Goal: Task Accomplishment & Management: Manage account settings

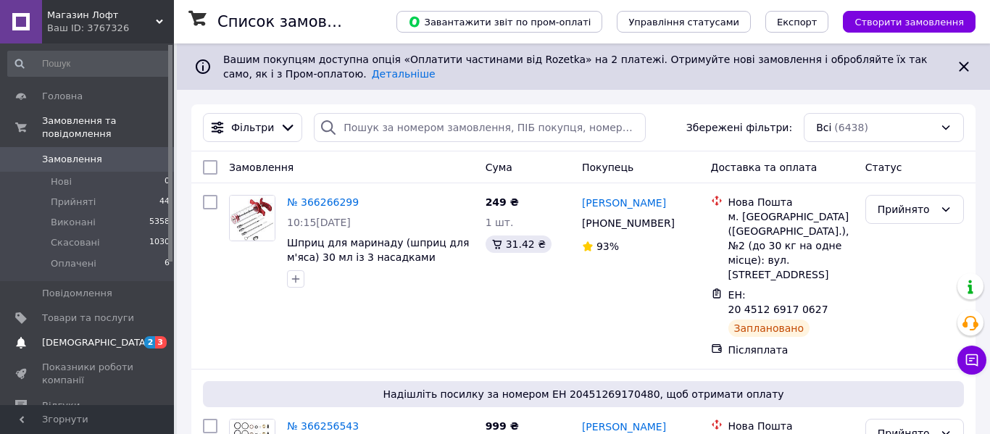
click at [91, 344] on span "[DEMOGRAPHIC_DATA]" at bounding box center [95, 342] width 107 height 13
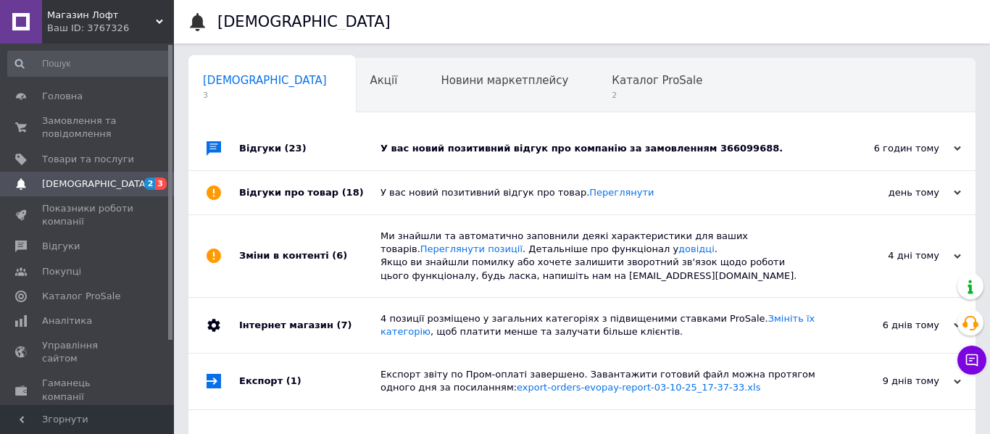
click at [744, 142] on div "У вас новий позитивний відгук про компанію за замовленням 366099688." at bounding box center [599, 148] width 436 height 13
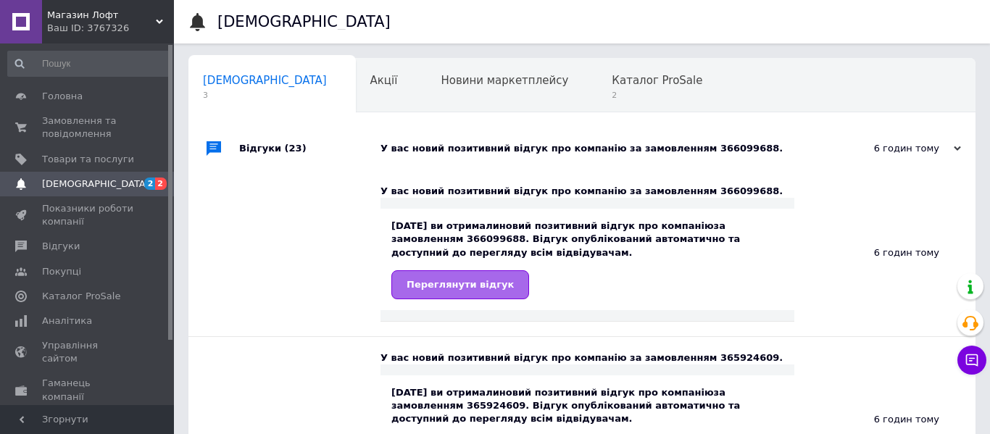
click at [462, 286] on span "Переглянути відгук" at bounding box center [460, 284] width 107 height 11
click at [612, 80] on span "Каталог ProSale" at bounding box center [657, 80] width 91 height 13
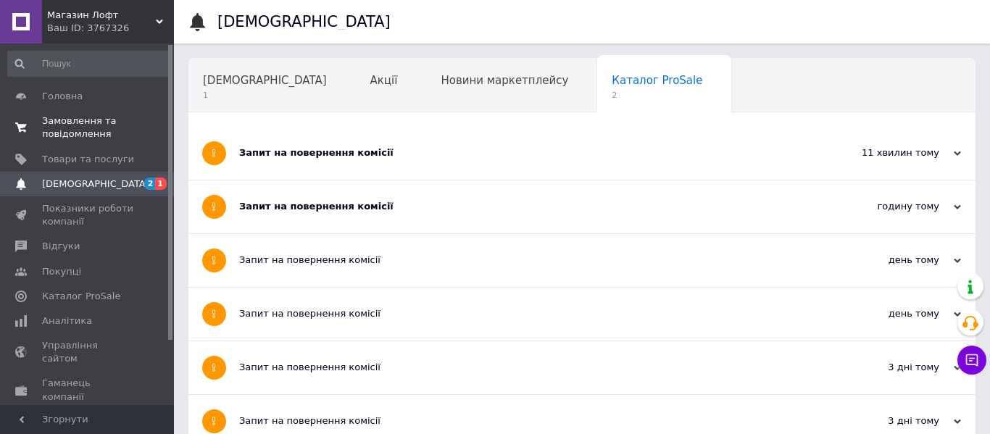
click at [72, 115] on span "Замовлення та повідомлення" at bounding box center [88, 128] width 92 height 26
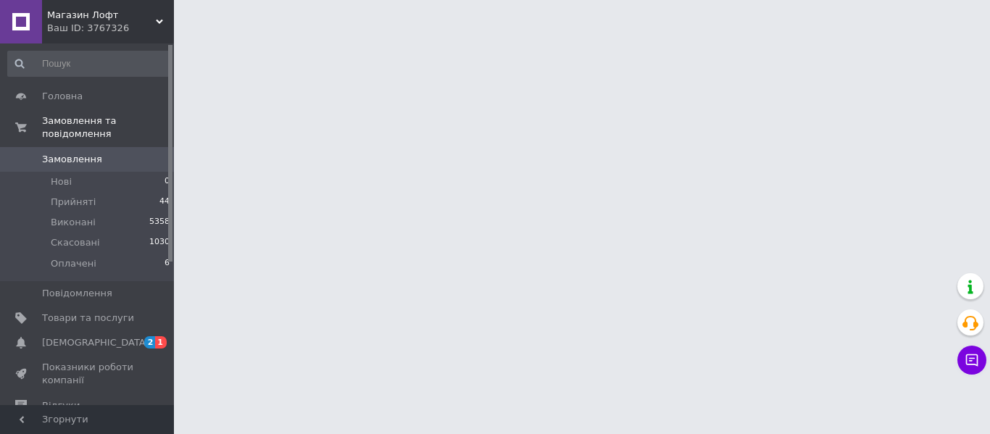
click at [140, 30] on div "Ваш ID: 3767326" at bounding box center [110, 28] width 127 height 13
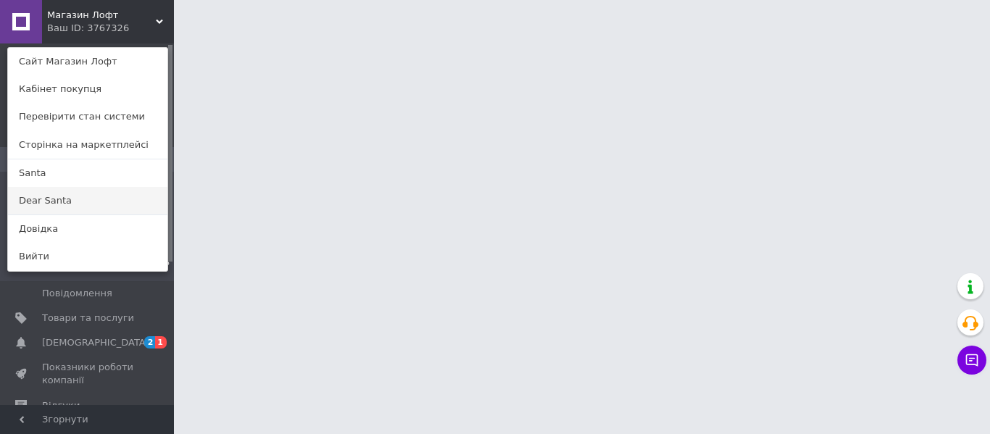
click at [43, 200] on link "Dear Santa" at bounding box center [87, 201] width 159 height 28
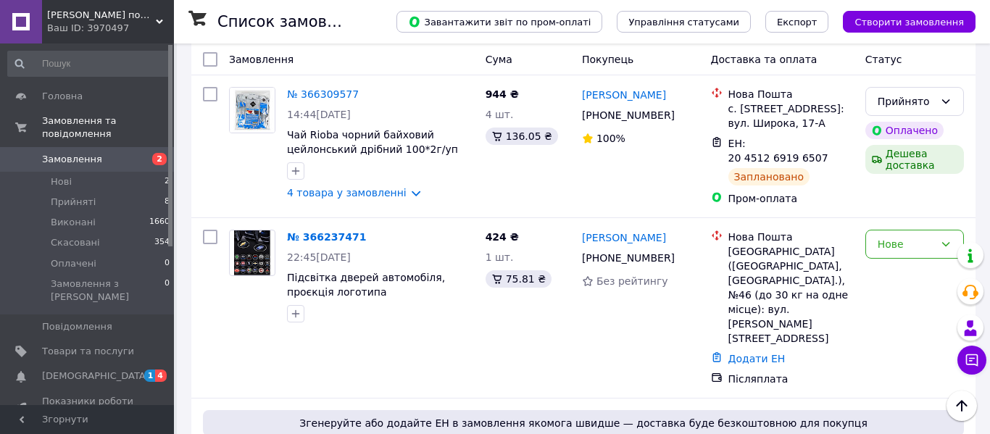
scroll to position [347, 0]
click at [83, 370] on span "[DEMOGRAPHIC_DATA]" at bounding box center [95, 376] width 107 height 13
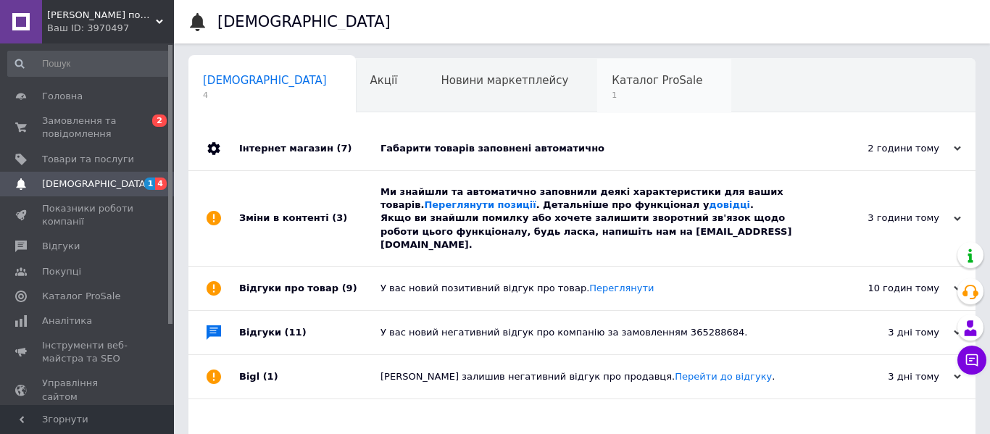
click at [612, 86] on span "Каталог ProSale" at bounding box center [657, 80] width 91 height 13
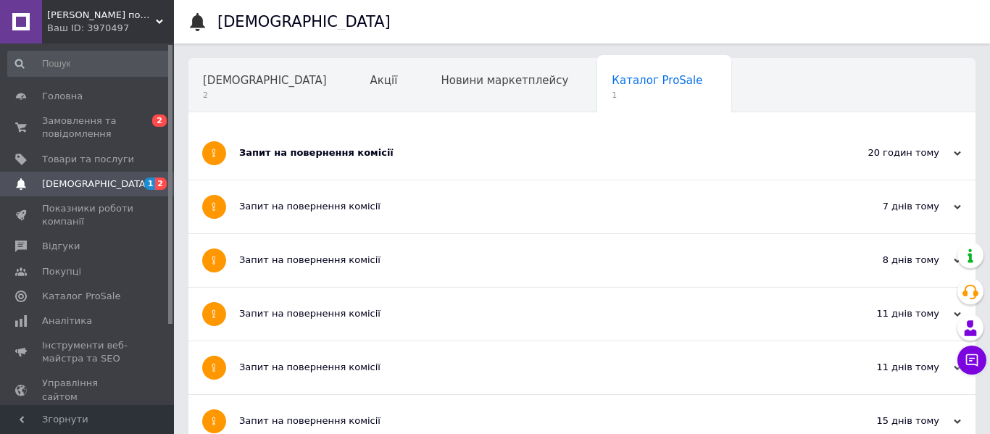
click at [520, 132] on div "Запит на повернення комісії" at bounding box center [527, 153] width 577 height 53
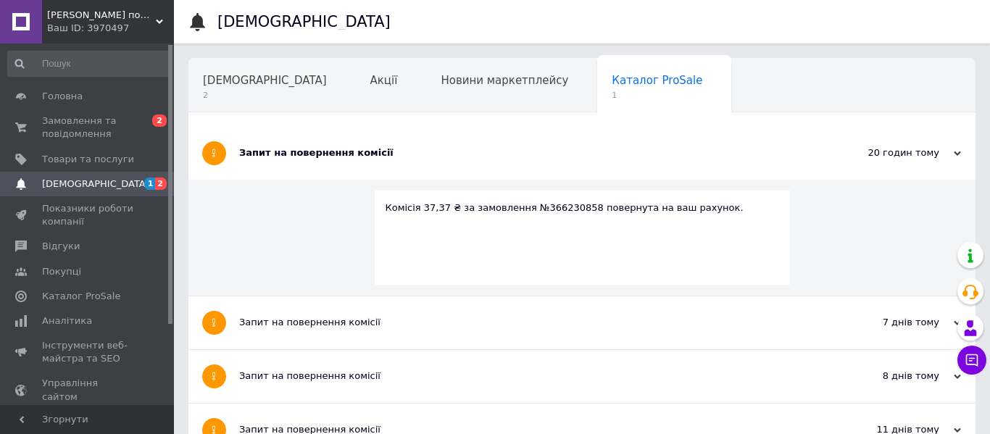
click at [520, 132] on div "Запит на повернення комісії" at bounding box center [527, 153] width 577 height 53
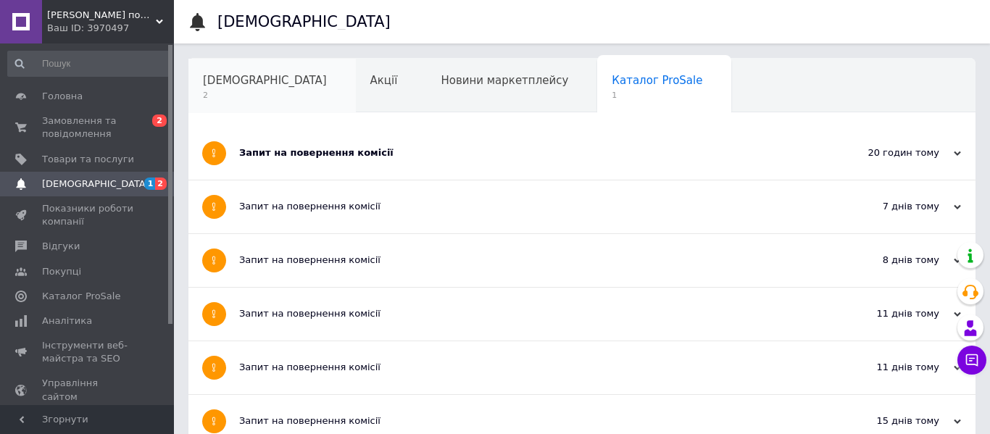
click at [241, 74] on span "[DEMOGRAPHIC_DATA]" at bounding box center [265, 80] width 124 height 13
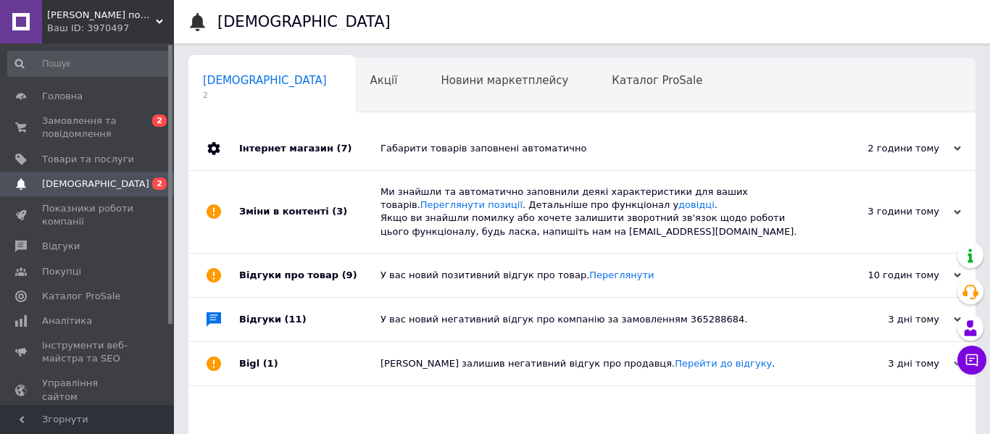
click at [656, 138] on div "Габарити товарів заповнені автоматично" at bounding box center [599, 148] width 436 height 43
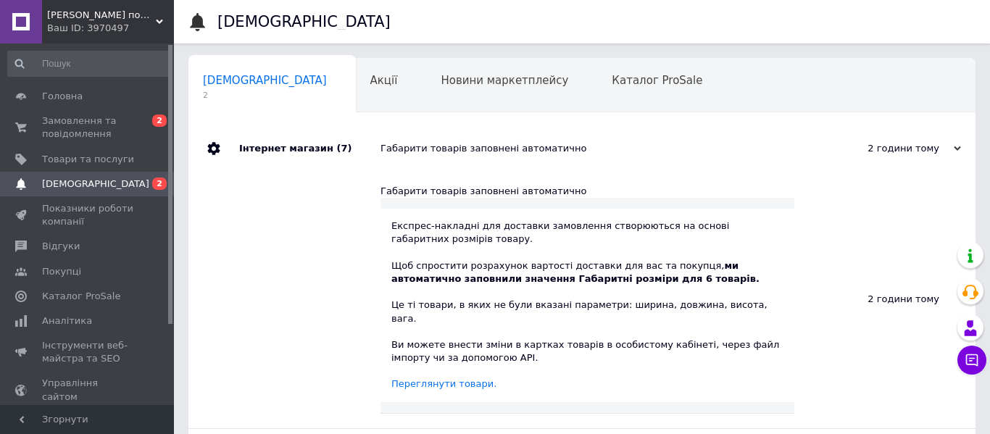
click at [656, 138] on div "Габарити товарів заповнені автоматично" at bounding box center [599, 148] width 436 height 43
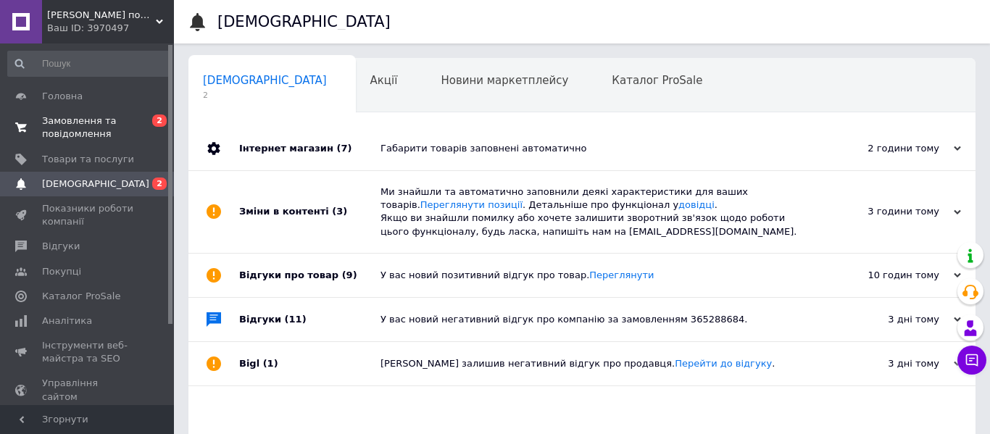
click at [107, 127] on span "Замовлення та повідомлення" at bounding box center [88, 128] width 92 height 26
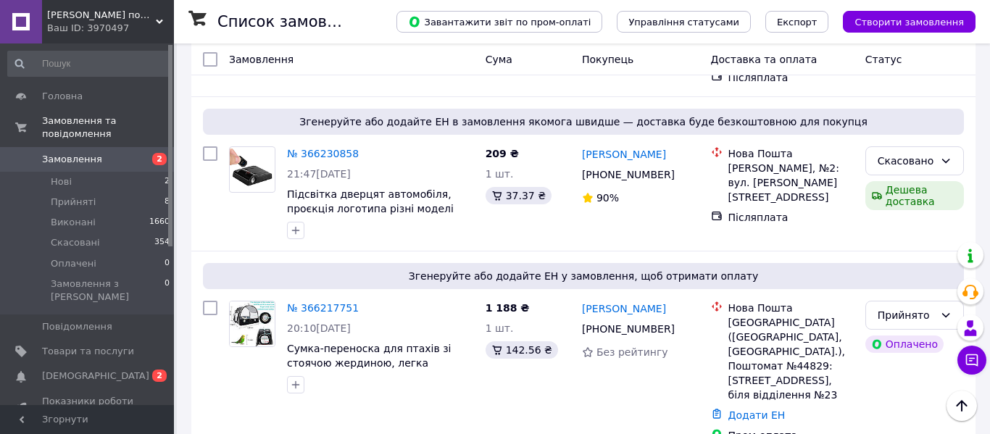
scroll to position [647, 0]
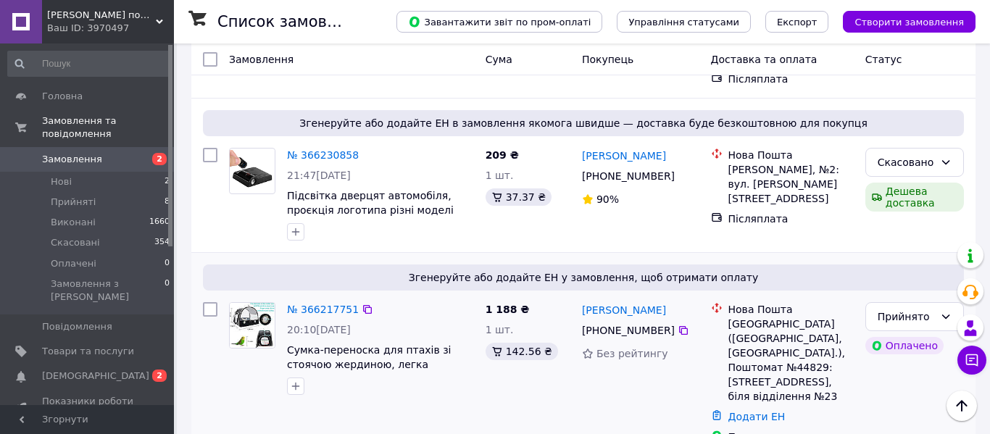
click at [252, 303] on img at bounding box center [252, 325] width 44 height 45
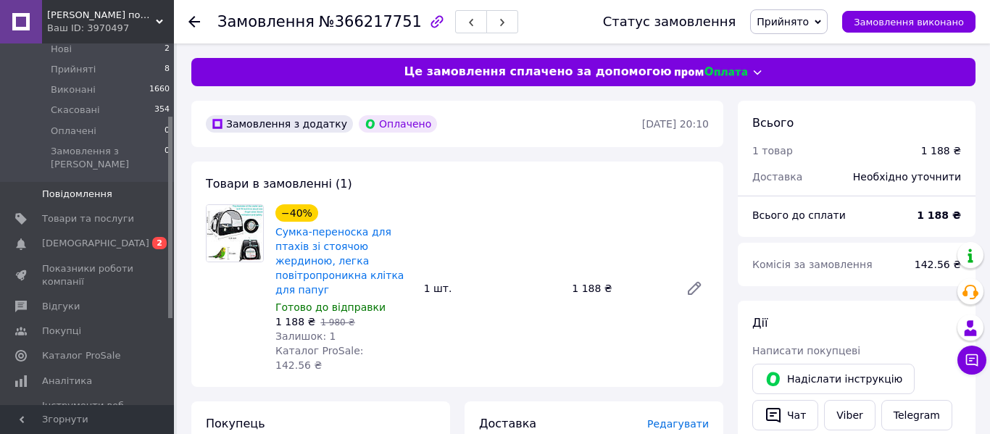
scroll to position [135, 0]
click at [98, 210] on span "Товари та послуги" at bounding box center [88, 216] width 92 height 13
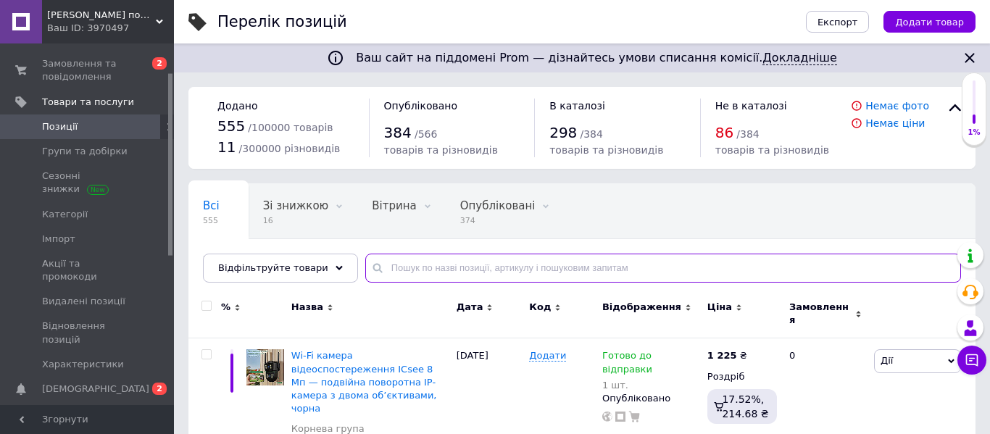
click at [464, 254] on input "text" at bounding box center [663, 268] width 596 height 29
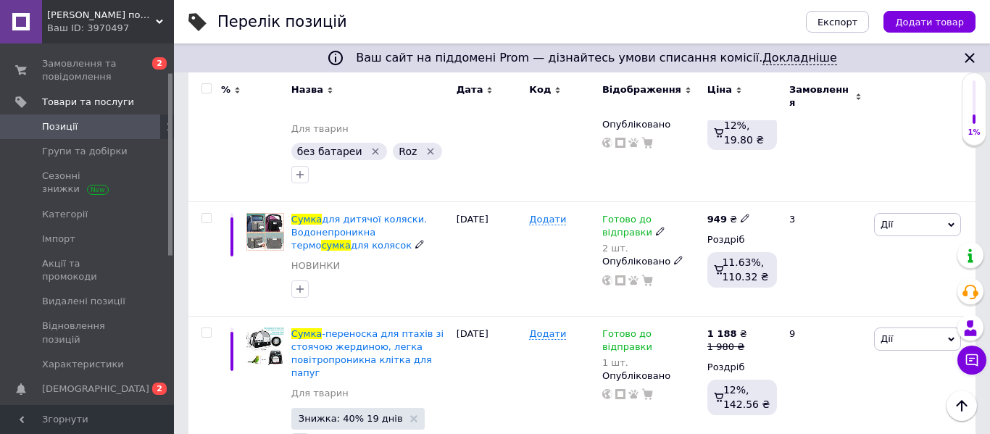
scroll to position [794, 0]
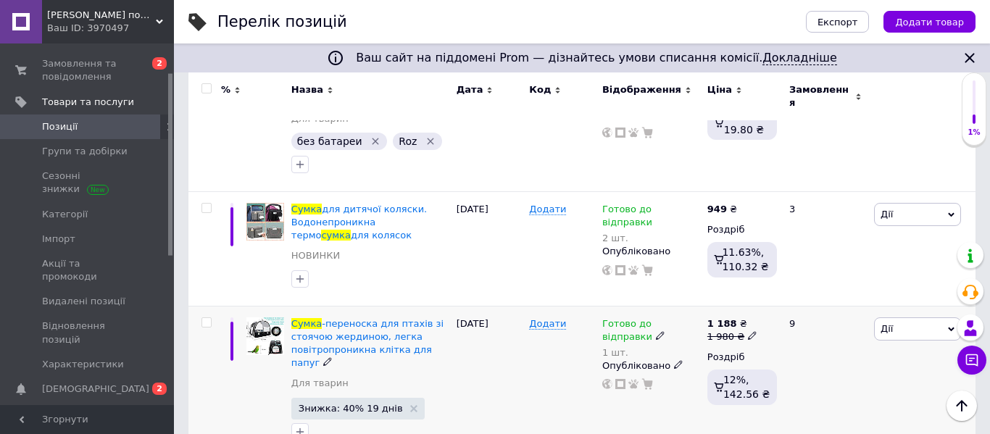
type input "сумка"
click at [377, 317] on div "Сумка -переноска для птахів зі стоячою жердиною, легка повітропроникна клітка д…" at bounding box center [370, 343] width 158 height 53
click at [376, 318] on span "-переноска для птахів зі стоячою жердиною, легка повітропроникна клітка для пап…" at bounding box center [367, 343] width 152 height 51
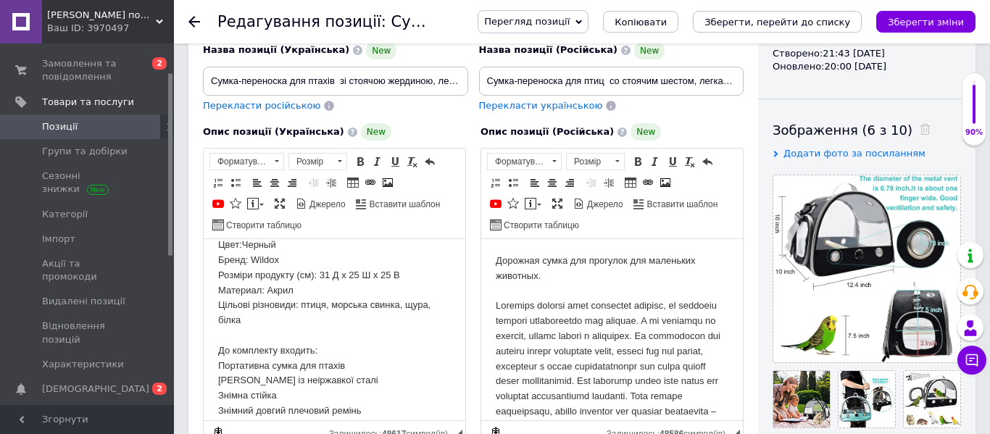
scroll to position [304, 0]
click at [281, 261] on body "Дорожня сумка для прогулянок для маленьких тварин. Цвет:Черный Бренд: Wildox Ро…" at bounding box center [334, 259] width 233 height 618
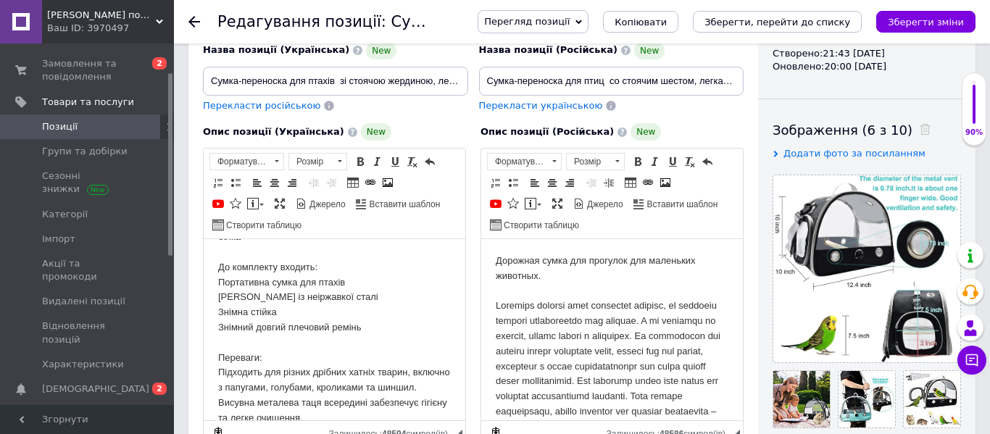
scroll to position [381, 0]
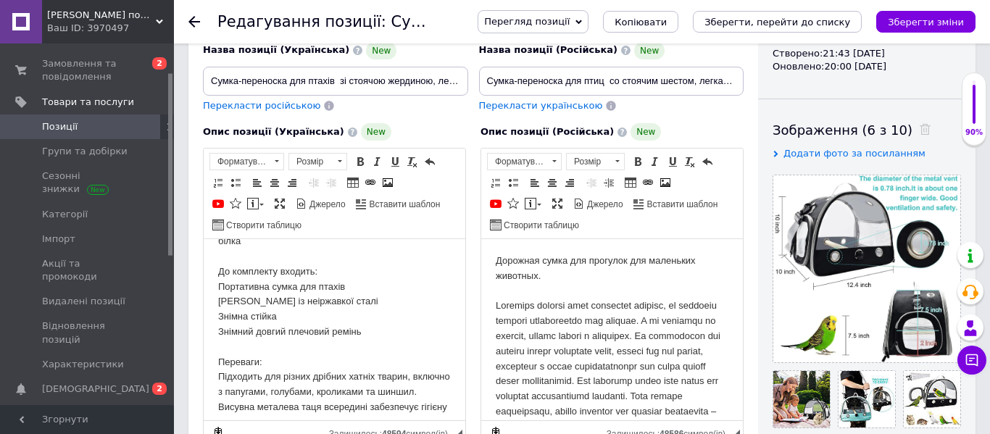
click at [336, 321] on body "Дорожня сумка для прогулянок для маленьких тварин. Цвет:Черный, світло-сірий, р…" at bounding box center [334, 181] width 233 height 618
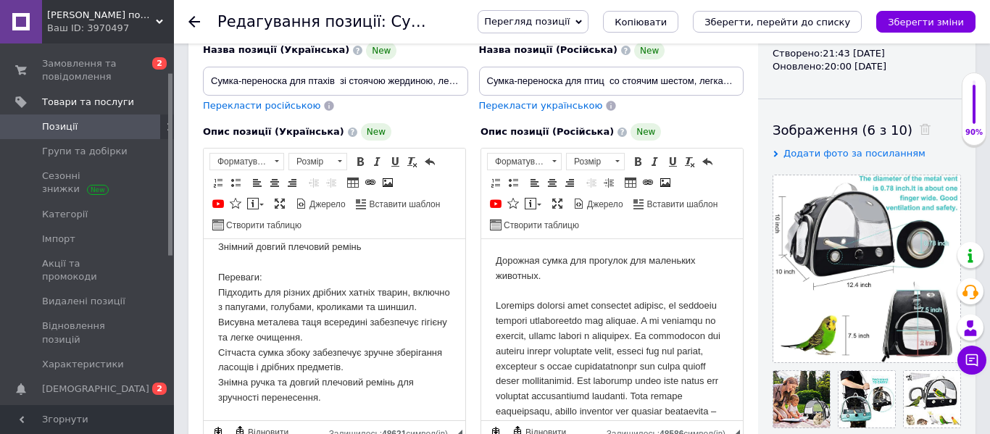
scroll to position [481, 0]
click at [311, 335] on body "Дорожня сумка для прогулянок для маленьких тварин. Цвет:Черный, світло-сірий, р…" at bounding box center [334, 104] width 233 height 603
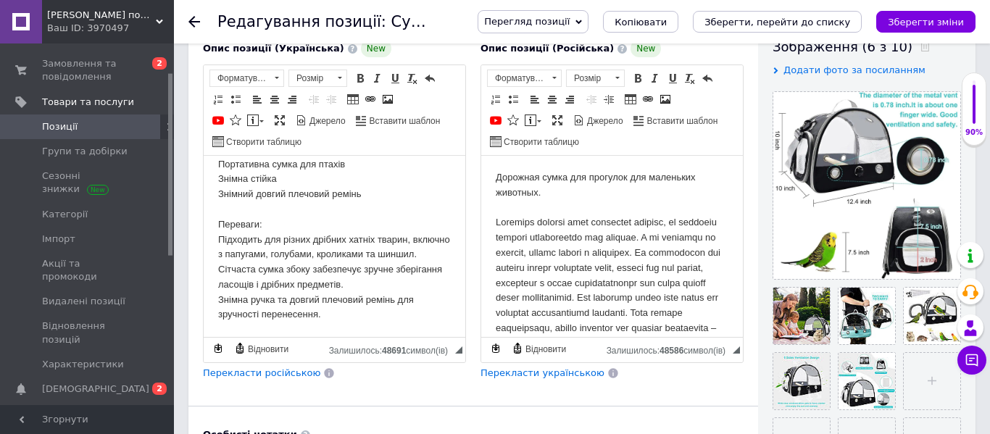
scroll to position [267, 0]
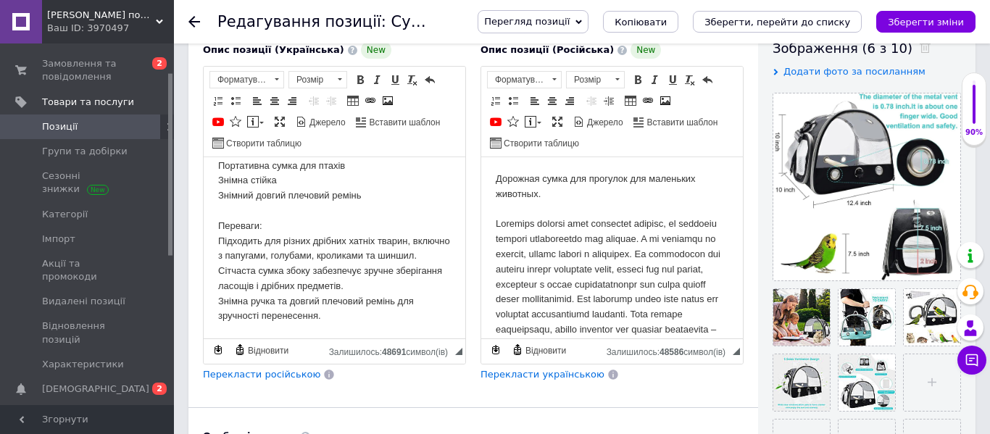
click at [291, 379] on span "Перекласти російською" at bounding box center [261, 374] width 117 height 11
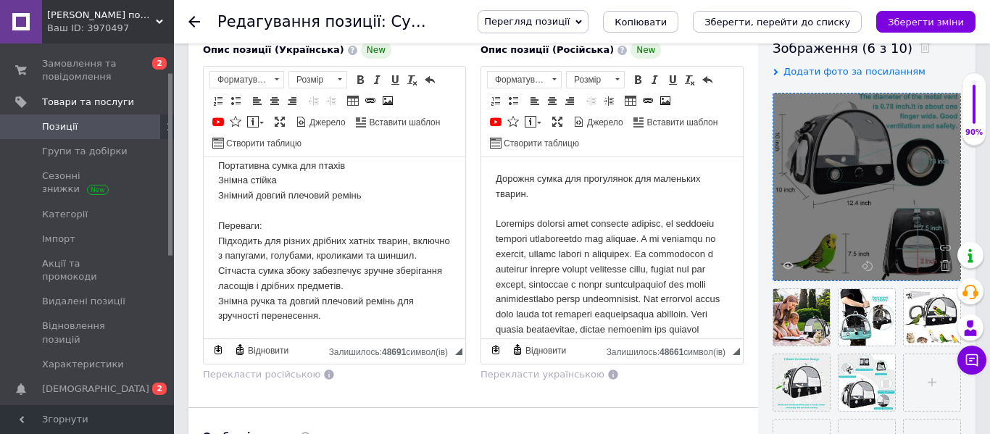
click at [831, 163] on div at bounding box center [866, 187] width 187 height 187
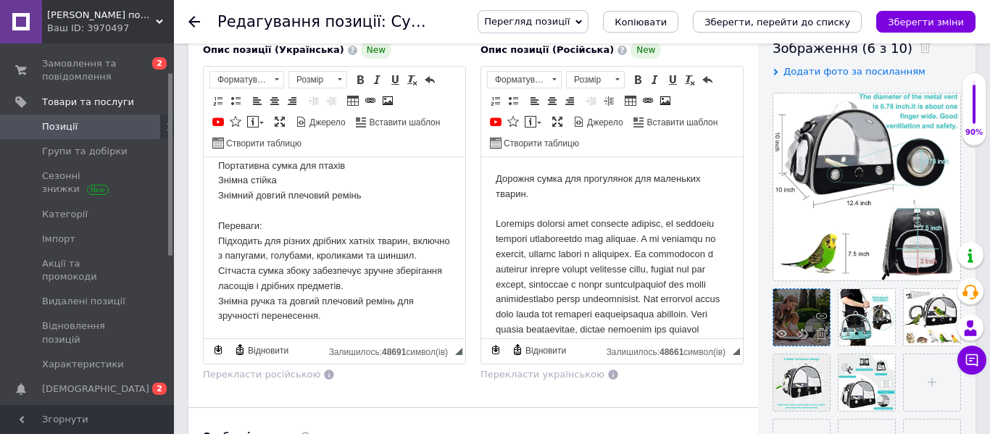
click at [815, 310] on div at bounding box center [801, 317] width 57 height 57
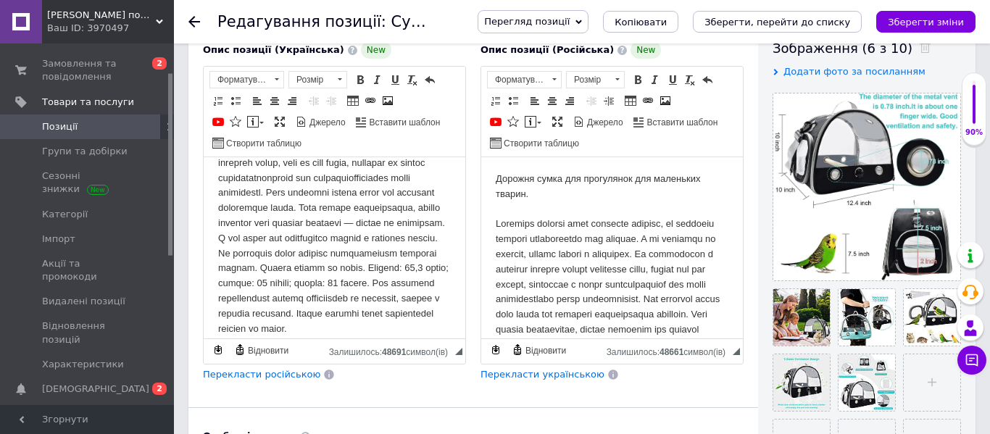
scroll to position [107, 0]
click at [370, 238] on body "Дорожня сумка для прогулянок для маленьких тварин. Цвет:Черный, світло-сірий, р…" at bounding box center [334, 351] width 233 height 573
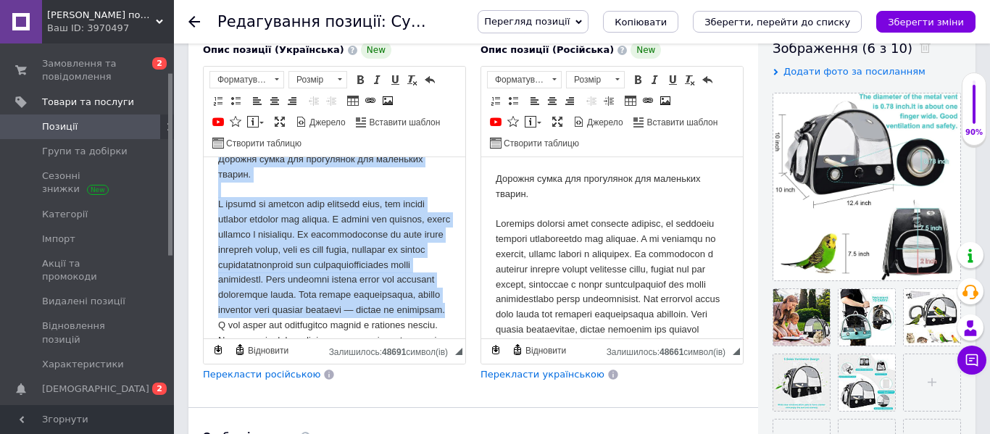
scroll to position [0, 0]
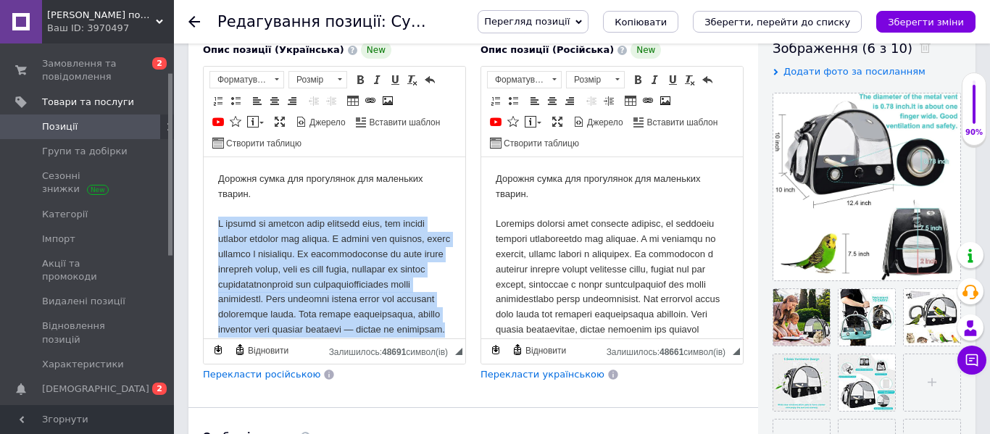
drag, startPoint x: 370, startPoint y: 238, endPoint x: 209, endPoint y: 228, distance: 162.0
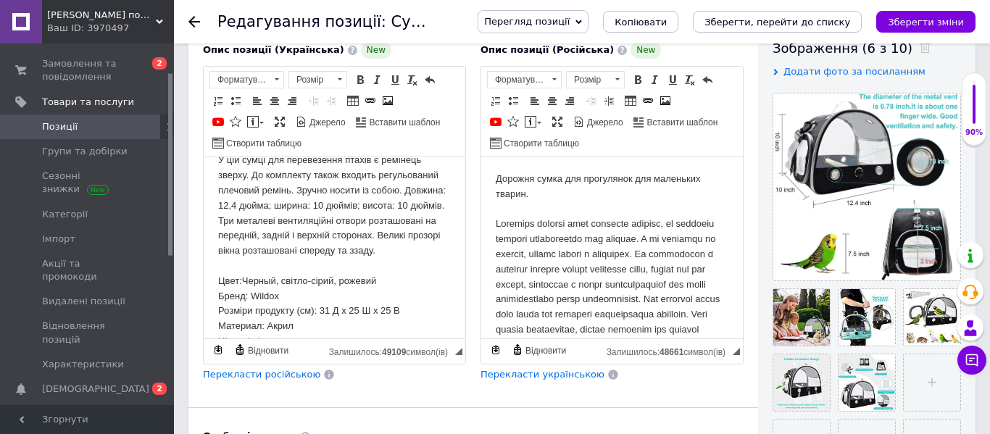
scroll to position [65, 0]
click at [276, 280] on body "Дорожня сумка для прогулянок для маленьких тварин. У цій сумці для перевезення …" at bounding box center [334, 333] width 233 height 452
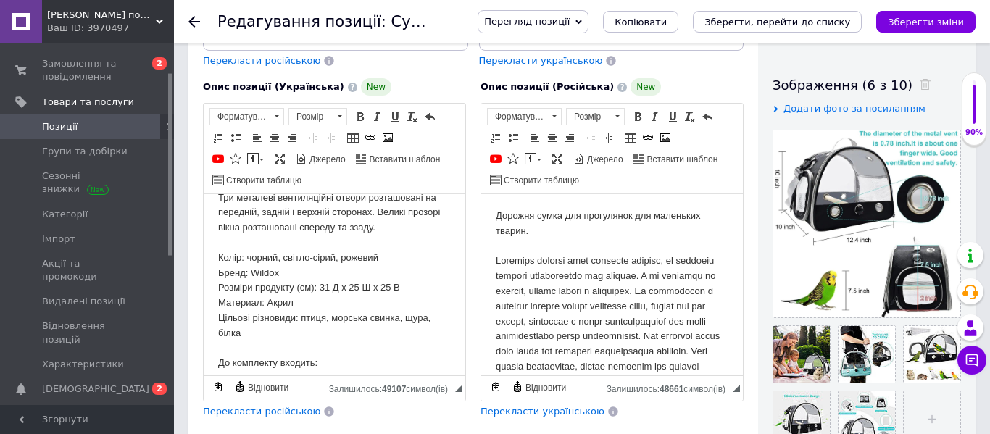
scroll to position [128, 0]
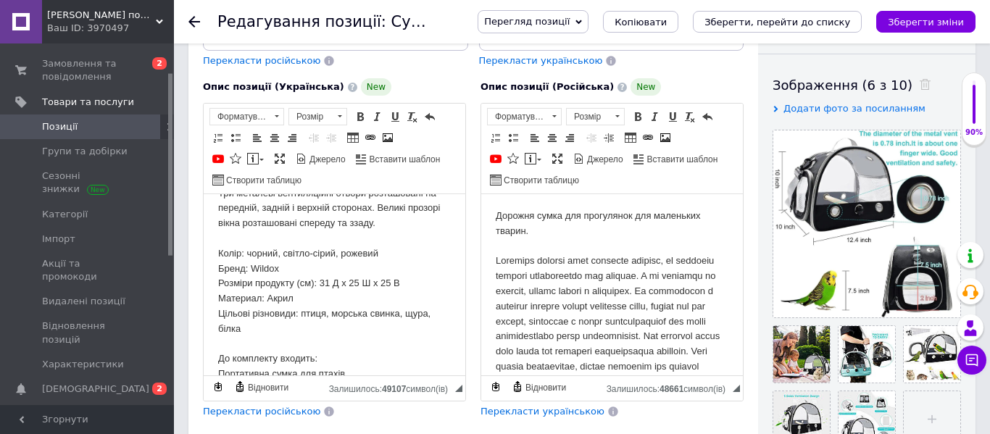
click at [253, 412] on span "Перекласти російською" at bounding box center [261, 411] width 117 height 11
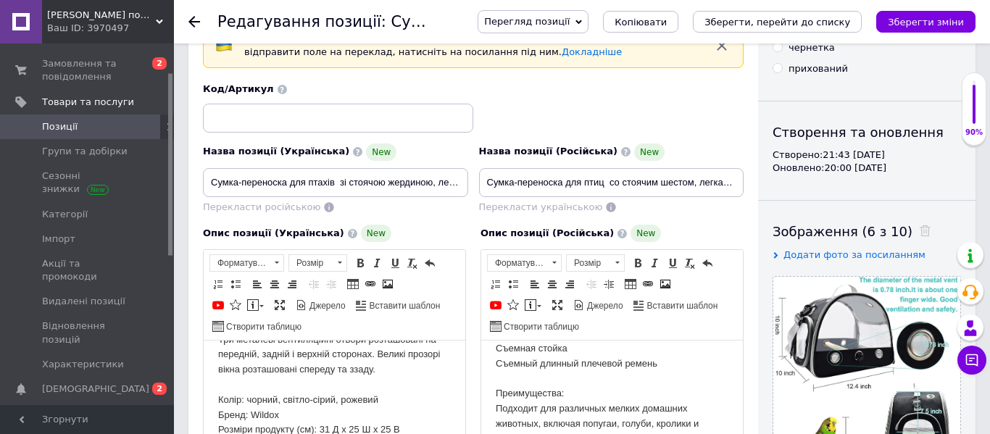
scroll to position [0, 0]
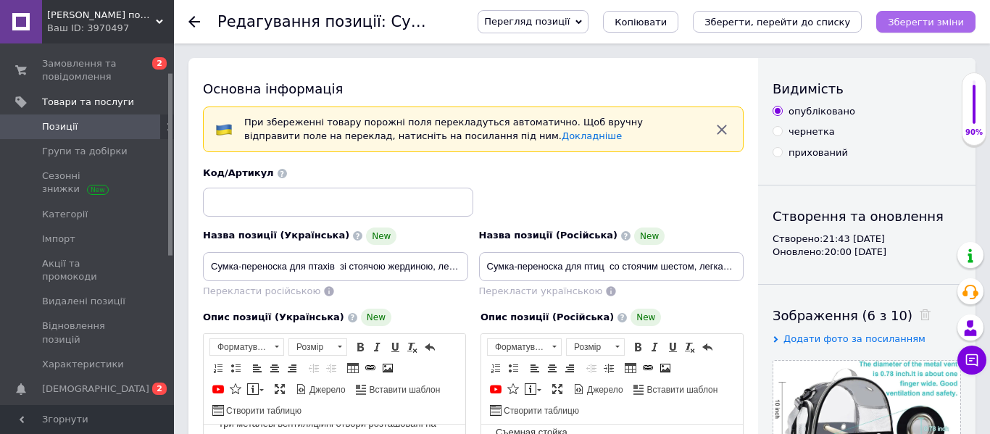
click at [918, 19] on icon "Зберегти зміни" at bounding box center [926, 22] width 76 height 11
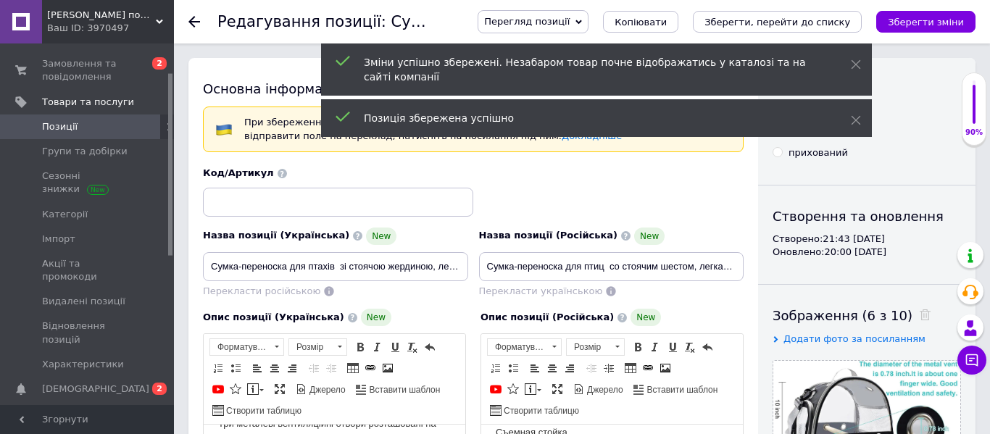
click at [104, 130] on span "Позиції" at bounding box center [88, 126] width 92 height 13
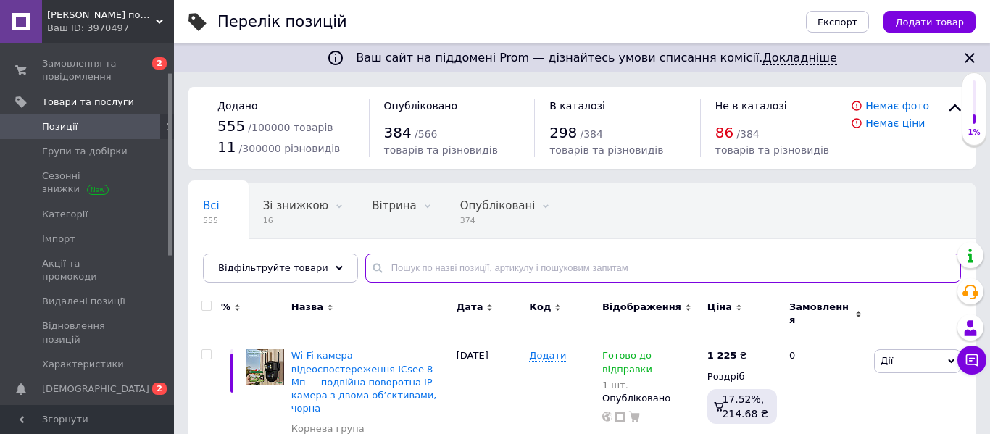
click at [397, 267] on input "text" at bounding box center [663, 268] width 596 height 29
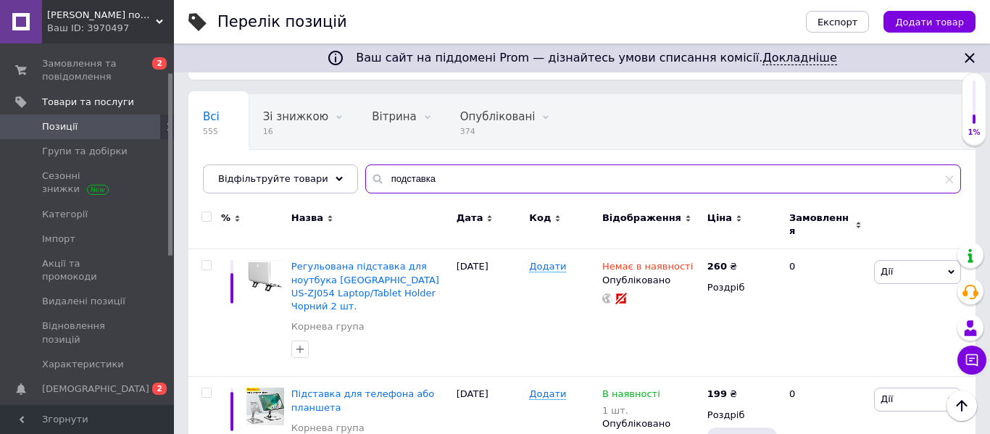
scroll to position [86, 0]
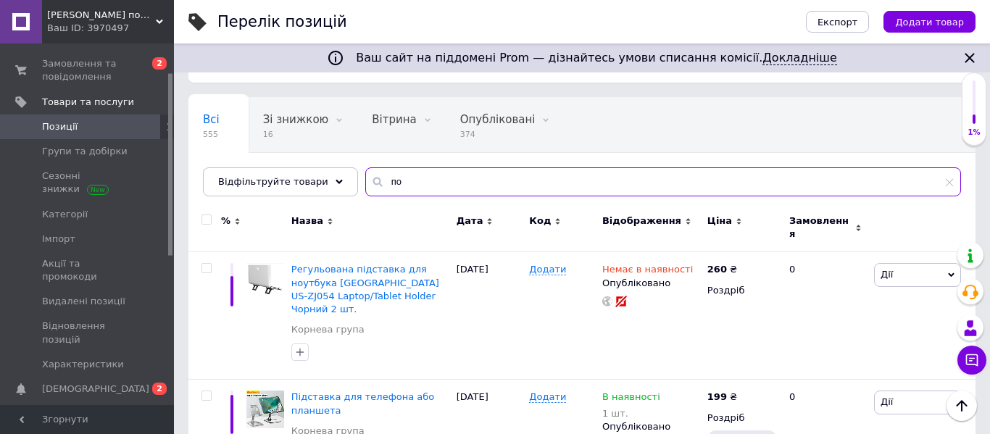
type input "п"
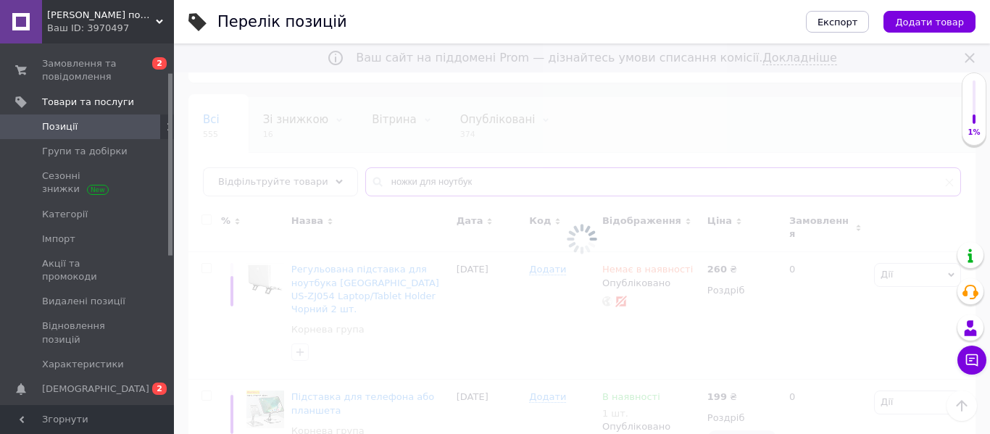
type input "ножки для ноутбука"
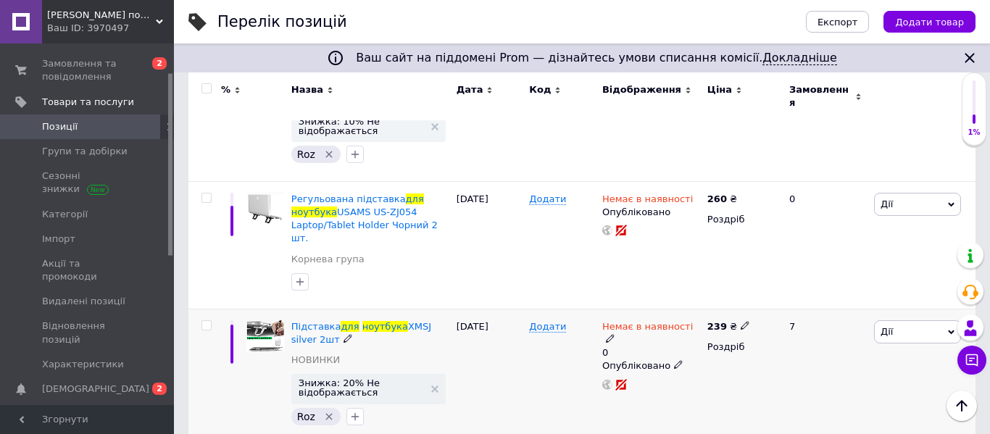
scroll to position [326, 0]
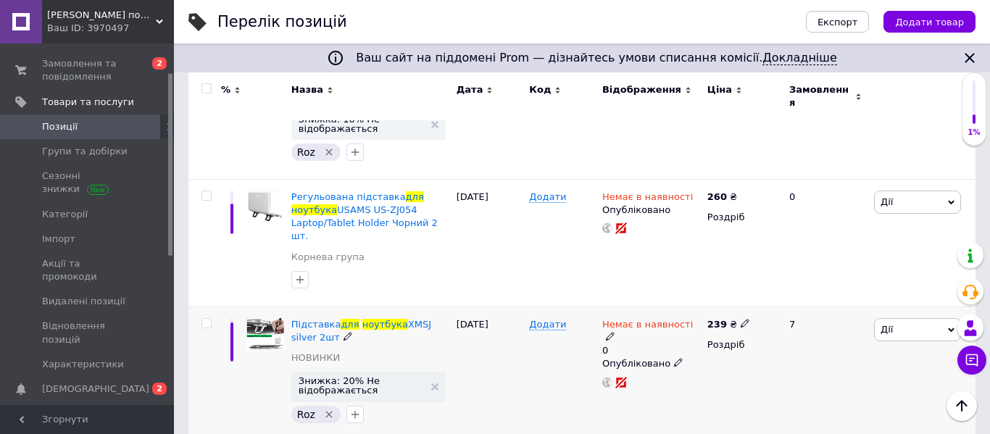
click at [270, 318] on img at bounding box center [265, 333] width 38 height 31
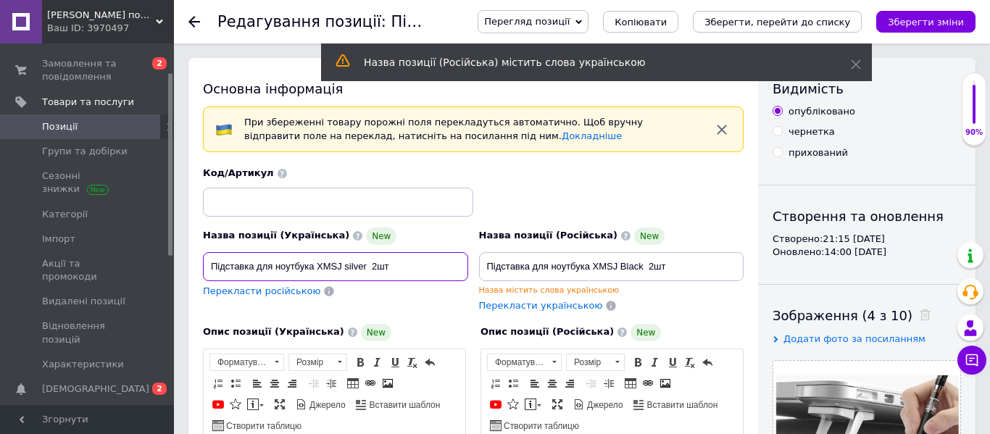
click at [372, 268] on input "Підставка для ноутбука XMSJ silver 2шт" at bounding box center [335, 266] width 265 height 29
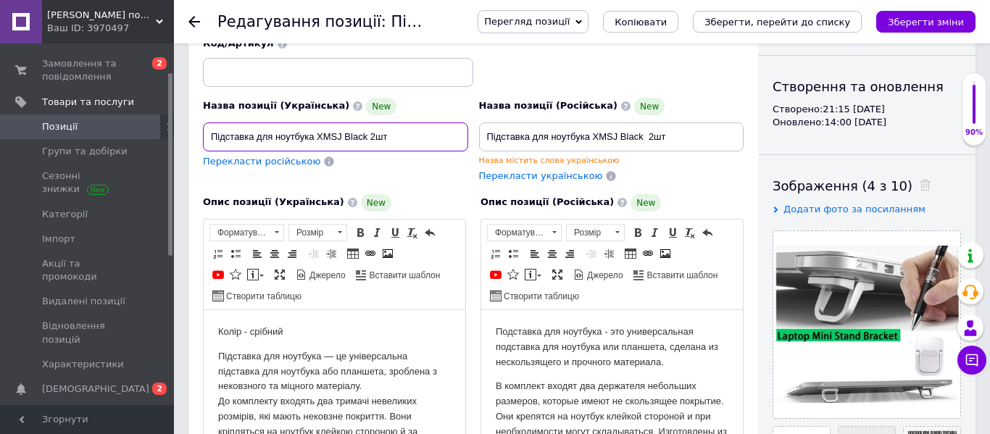
scroll to position [132, 0]
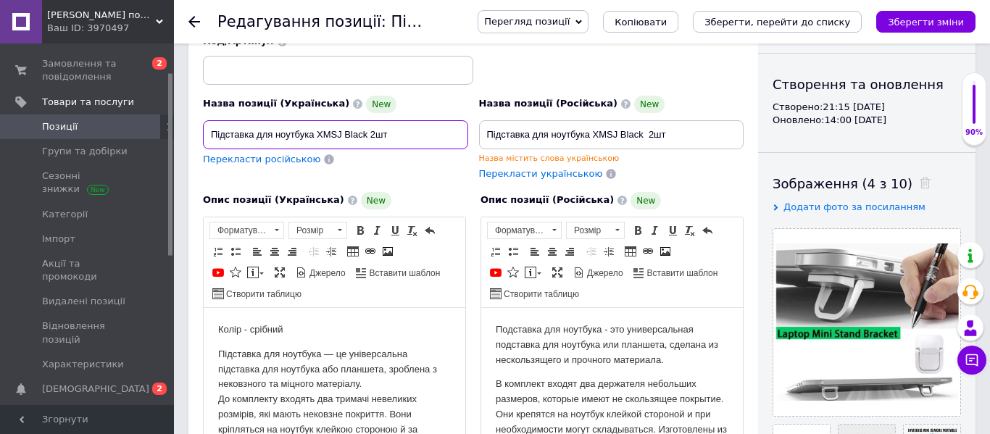
type input "Підставка для ноутбука XMSJ Black 2шт"
click at [295, 331] on p "Колір - срібний" at bounding box center [334, 329] width 233 height 15
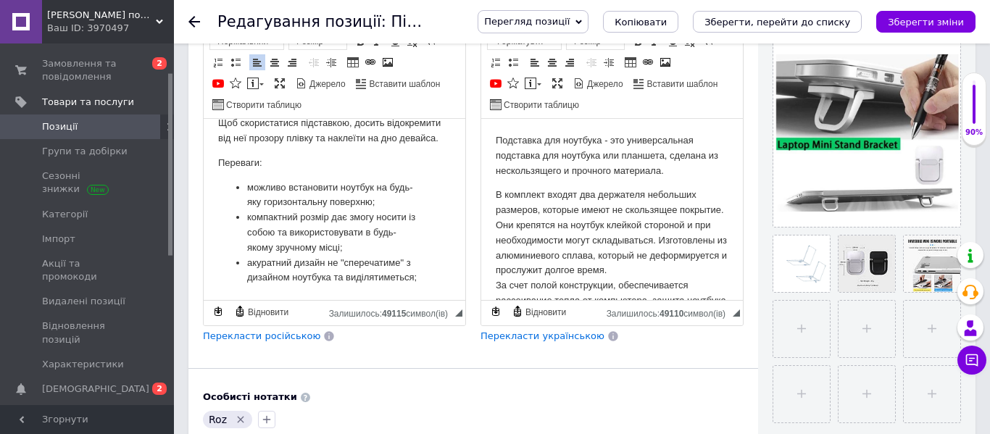
scroll to position [325, 0]
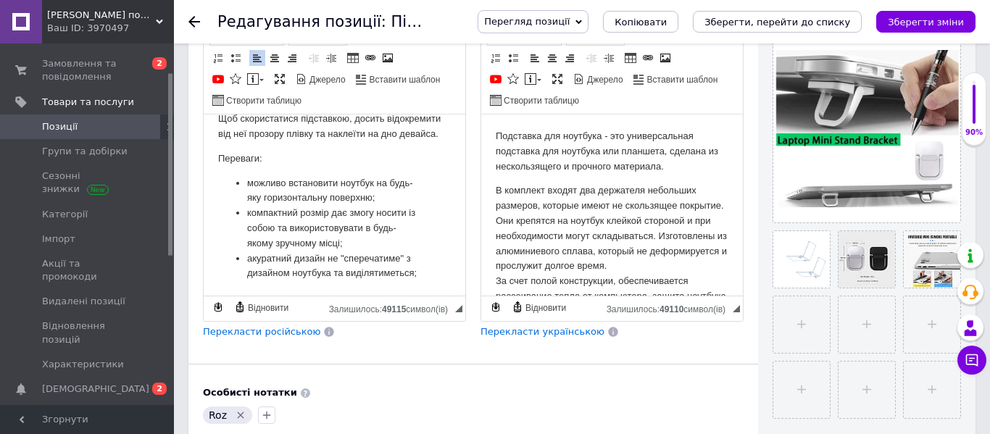
click at [281, 329] on span "Перекласти російською" at bounding box center [261, 331] width 117 height 11
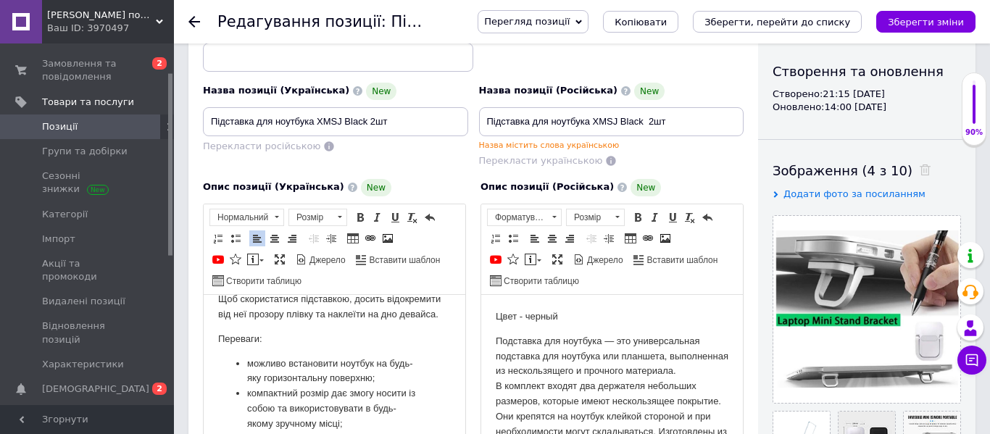
scroll to position [144, 0]
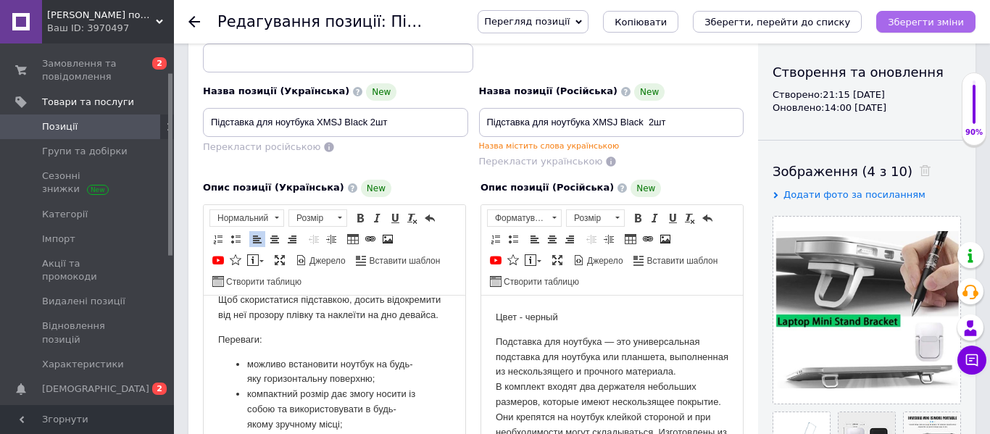
click at [935, 17] on icon "Зберегти зміни" at bounding box center [926, 22] width 76 height 11
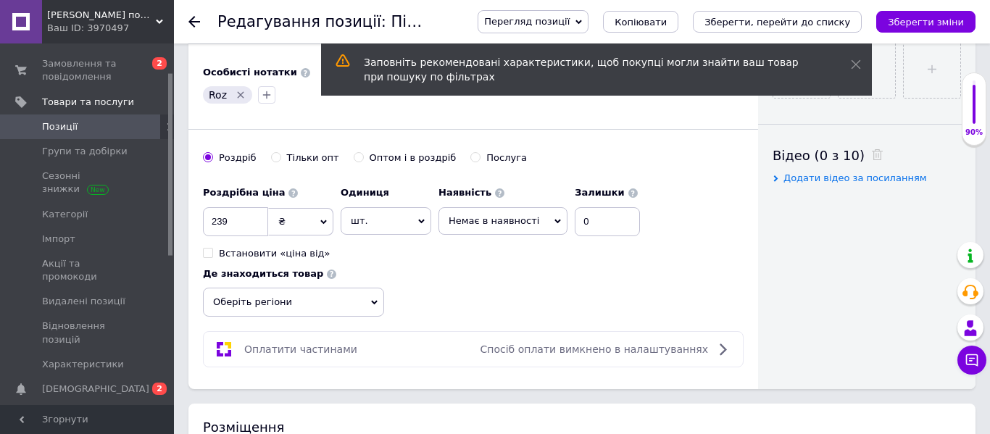
scroll to position [647, 0]
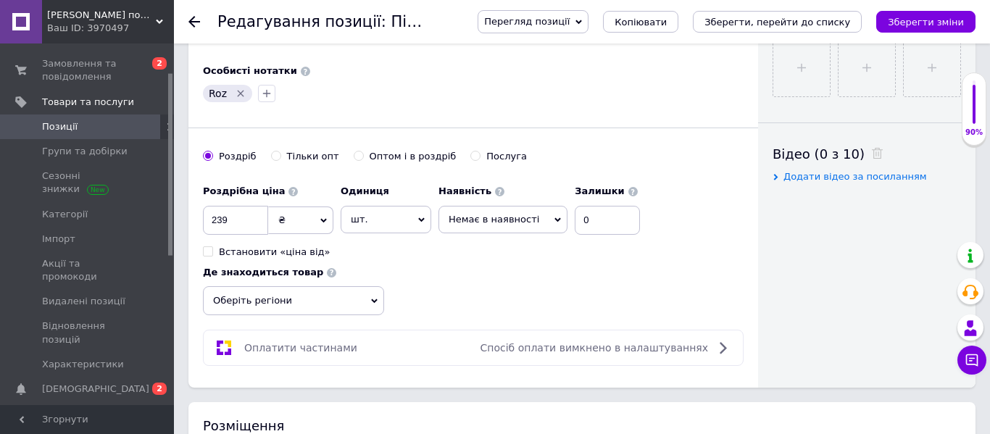
click at [544, 220] on span "Немає в наявності" at bounding box center [503, 220] width 129 height 28
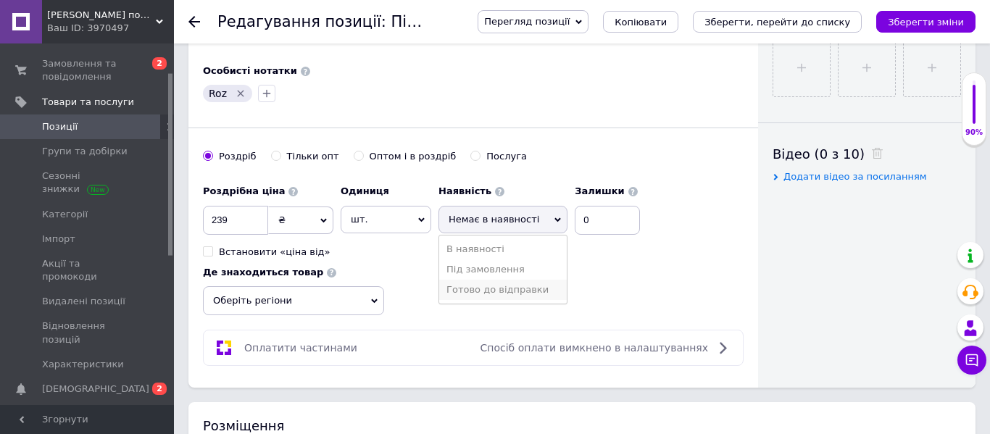
click at [472, 292] on li "Готово до відправки" at bounding box center [503, 290] width 128 height 20
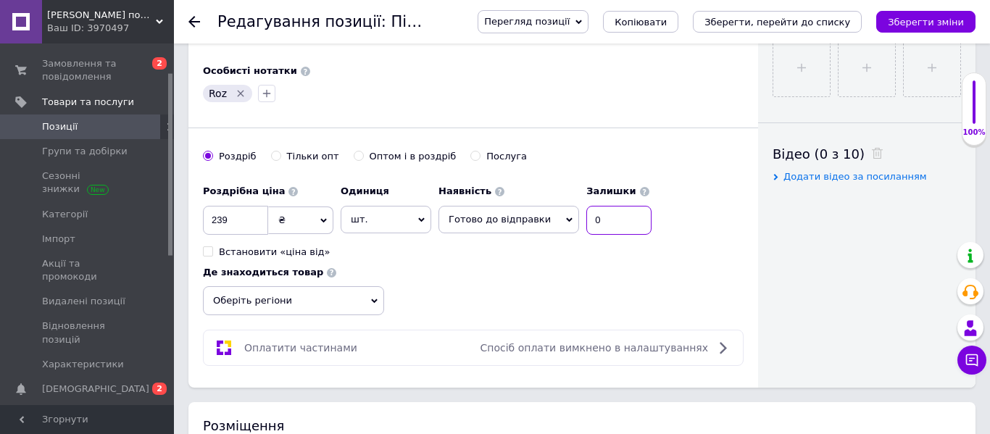
click at [615, 217] on input "0" at bounding box center [618, 220] width 65 height 29
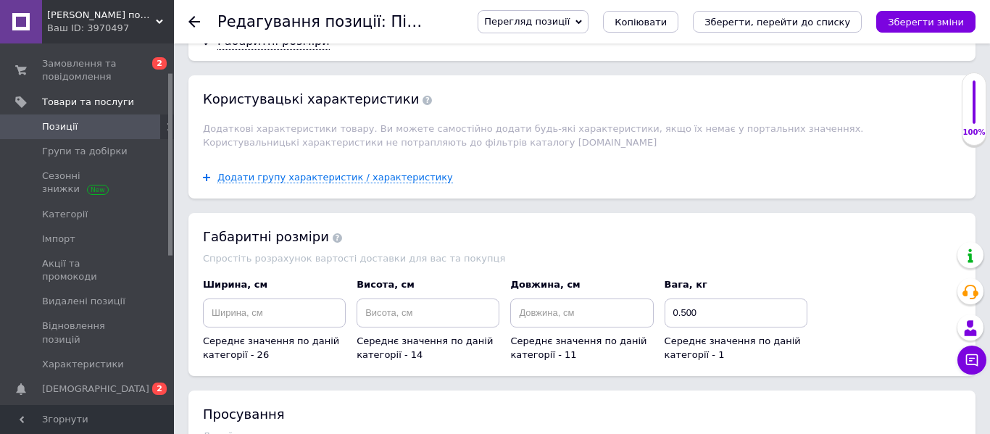
scroll to position [1750, 0]
type input "2"
click at [720, 299] on input "0.500" at bounding box center [736, 313] width 143 height 29
type input "0"
type input "1"
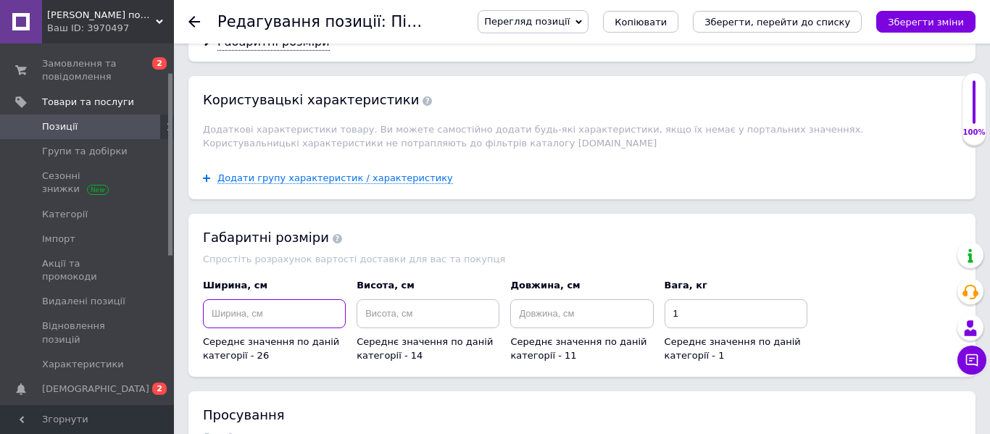
click at [259, 304] on input at bounding box center [274, 313] width 143 height 29
type input "22"
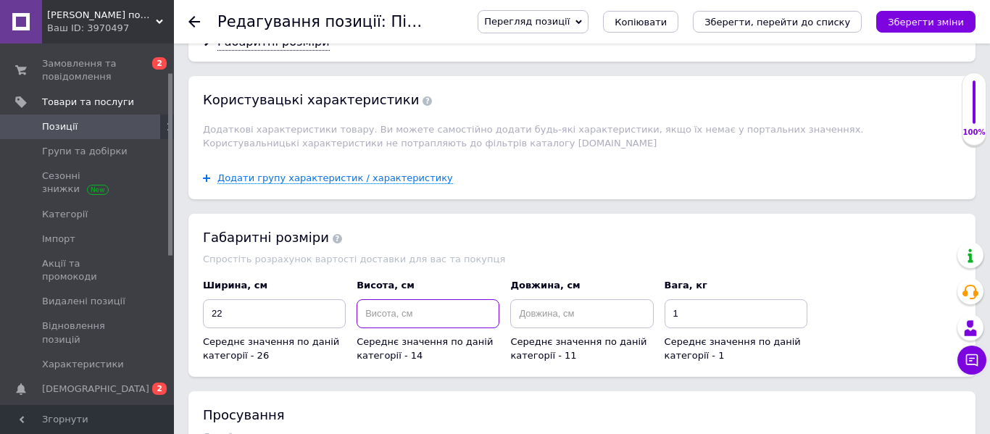
click at [381, 299] on input at bounding box center [428, 313] width 143 height 29
type input "36"
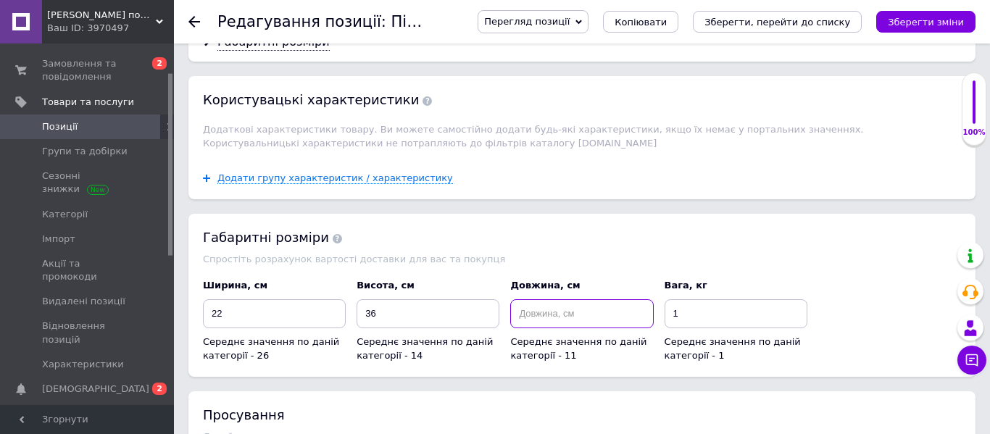
click at [551, 305] on input at bounding box center [581, 313] width 143 height 29
type input "5"
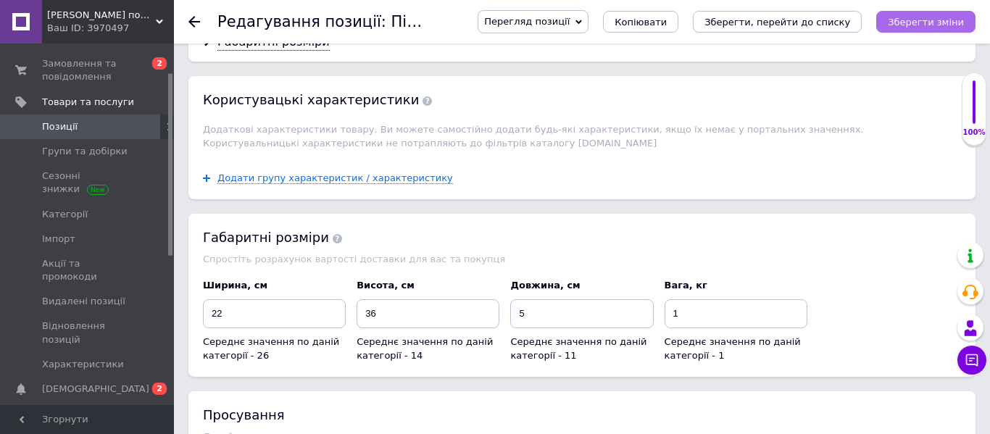
click at [937, 13] on button "Зберегти зміни" at bounding box center [925, 22] width 99 height 22
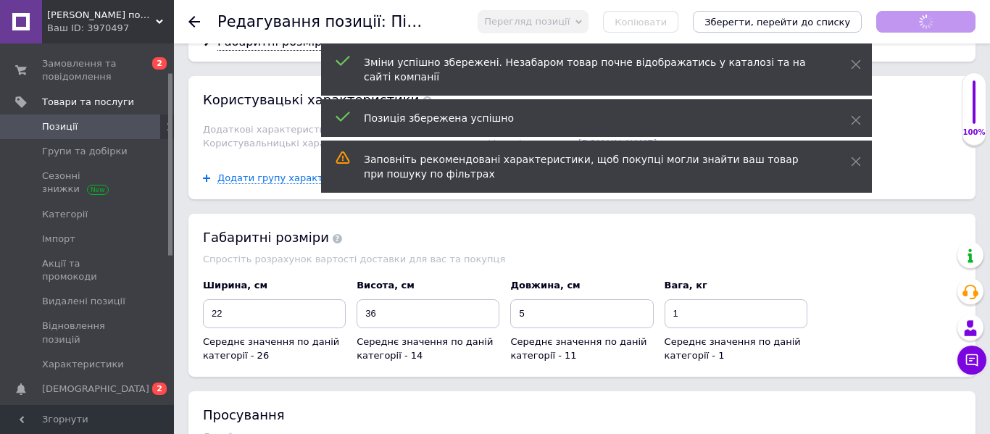
scroll to position [124, 0]
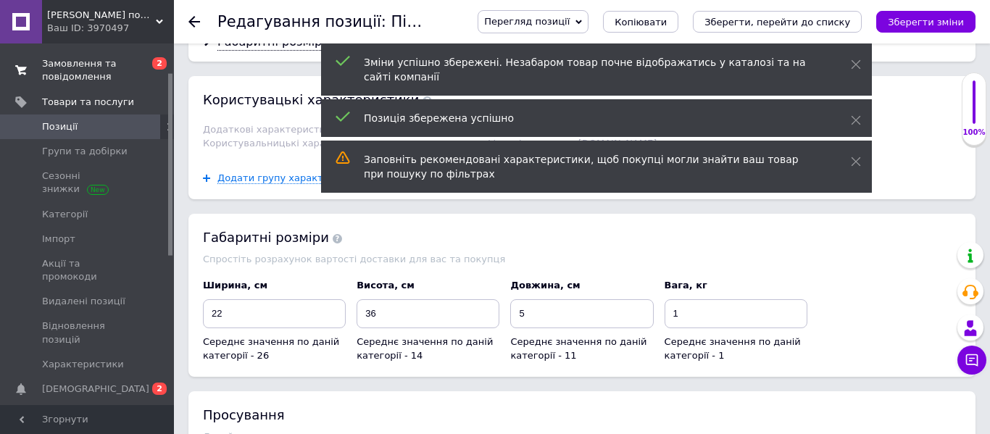
click at [89, 75] on span "Замовлення та повідомлення" at bounding box center [88, 70] width 92 height 26
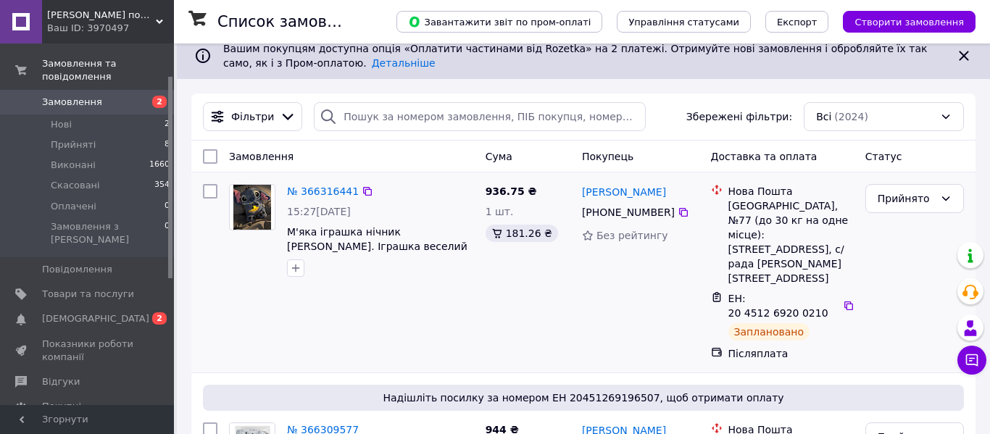
scroll to position [14, 0]
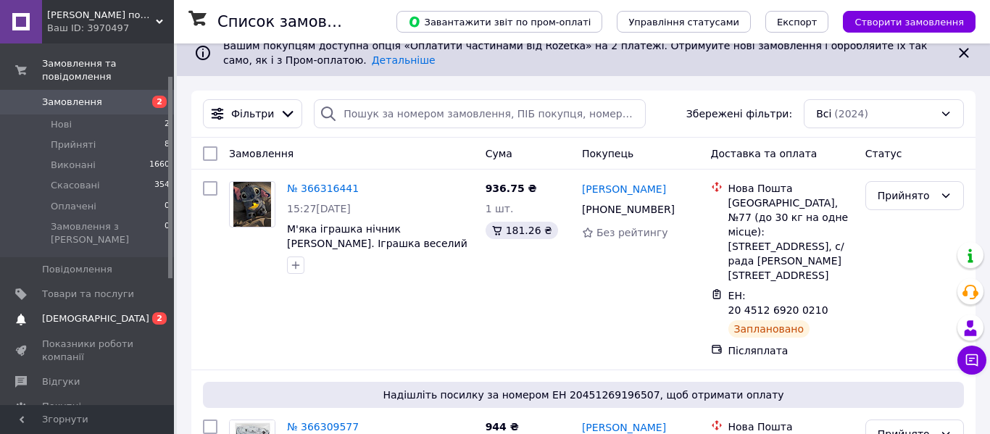
click at [91, 312] on span "[DEMOGRAPHIC_DATA]" at bounding box center [95, 318] width 107 height 13
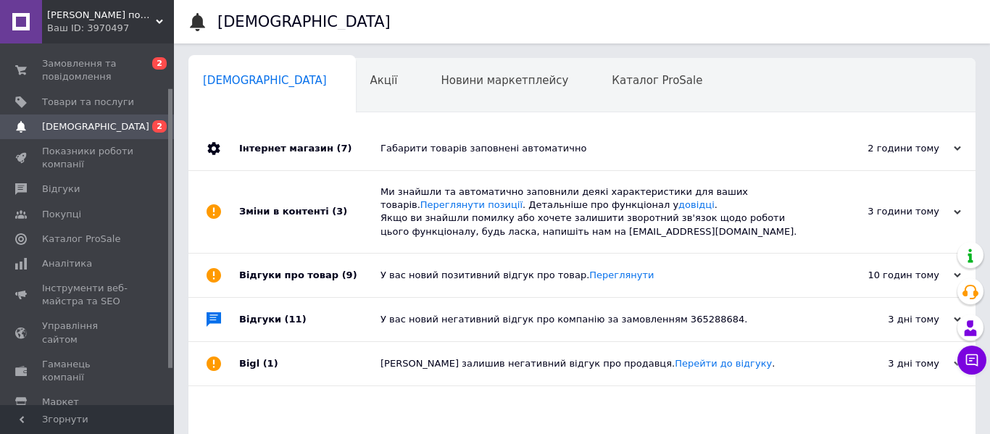
click at [516, 338] on div "У вас новий негативний відгук про компанію за замовленням 365288684." at bounding box center [599, 319] width 436 height 43
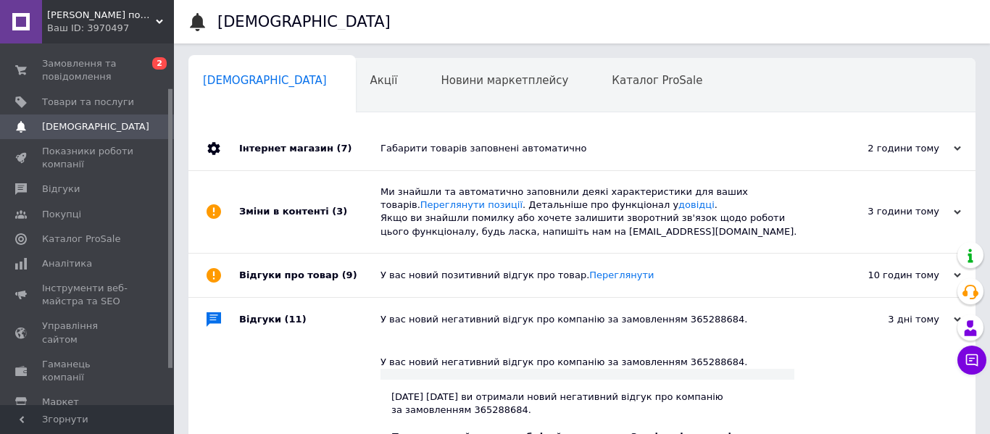
click at [510, 317] on div "У вас новий негативний відгук про компанію за замовленням 365288684." at bounding box center [599, 319] width 436 height 13
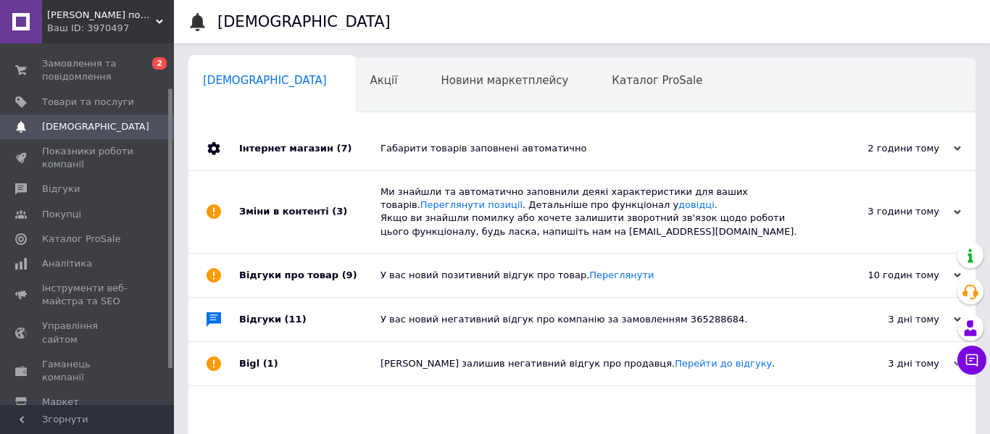
click at [606, 327] on div "У вас новий негативний відгук про компанію за замовленням 365288684." at bounding box center [599, 319] width 436 height 43
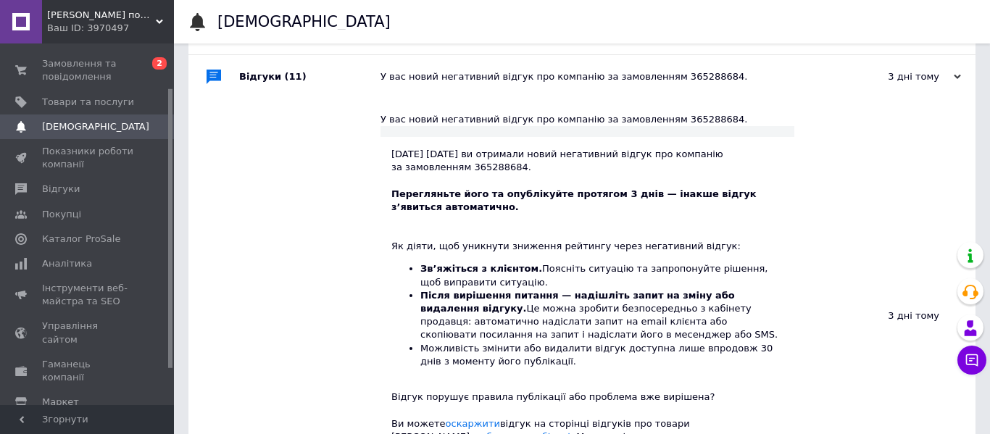
scroll to position [334, 0]
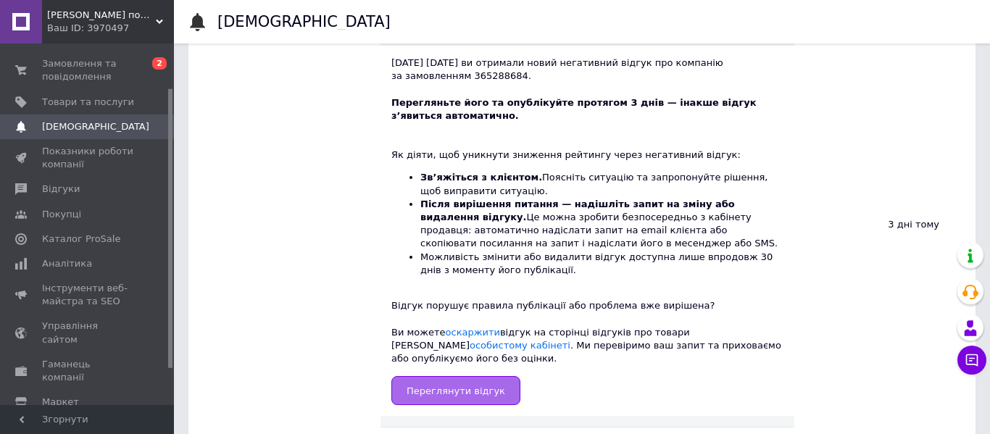
click at [476, 386] on span "Переглянути відгук" at bounding box center [456, 391] width 99 height 11
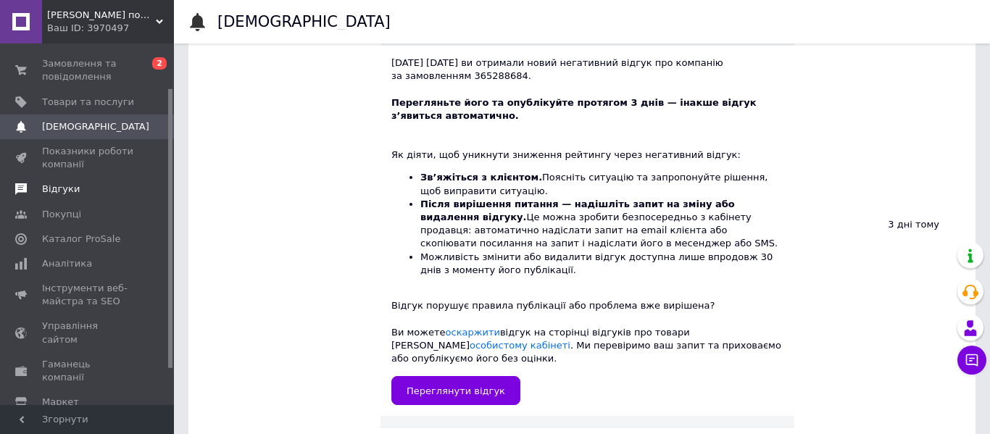
click at [88, 183] on span "Відгуки" at bounding box center [88, 189] width 92 height 13
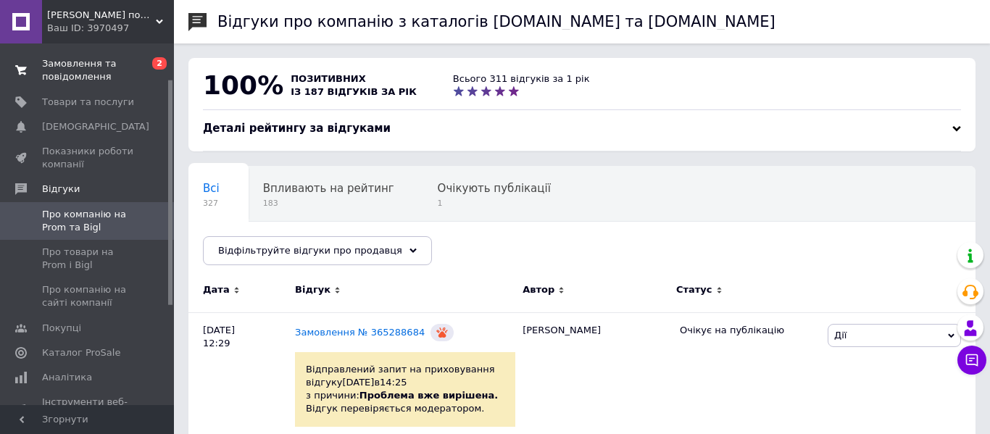
click at [74, 69] on span "Замовлення та повідомлення" at bounding box center [88, 70] width 92 height 26
